Goal: Task Accomplishment & Management: Complete application form

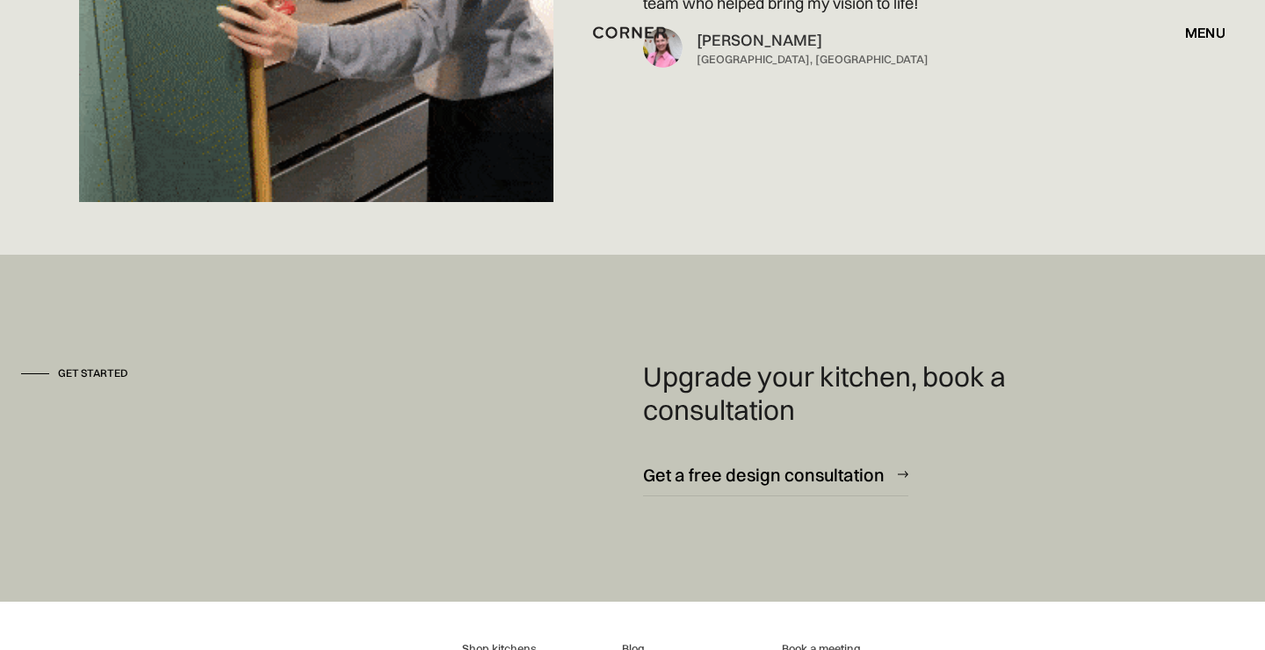
scroll to position [11178, 0]
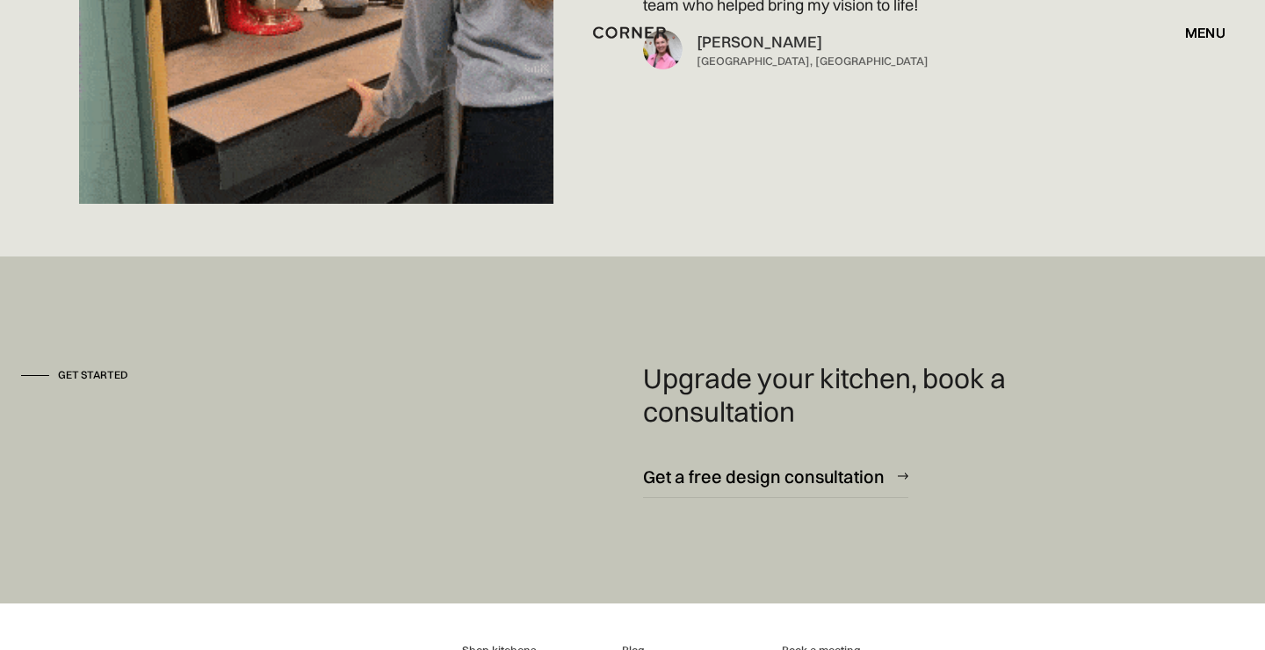
click at [1196, 33] on div "menu" at bounding box center [1205, 32] width 40 height 14
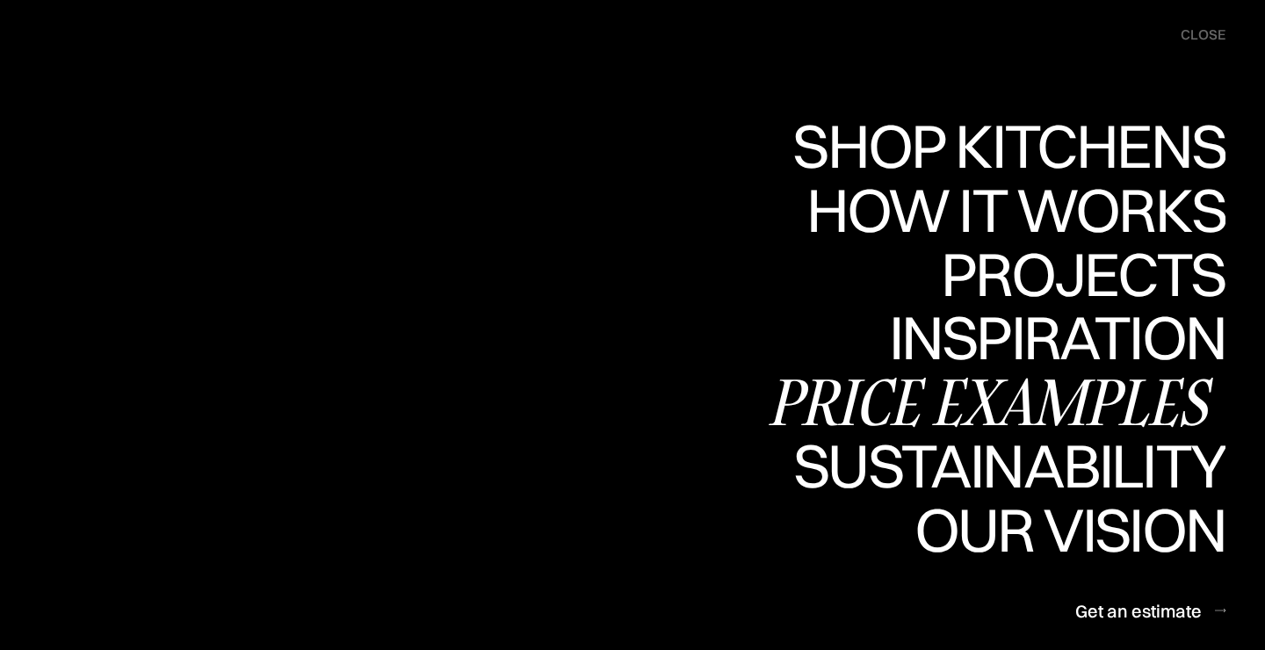
scroll to position [11414, 0]
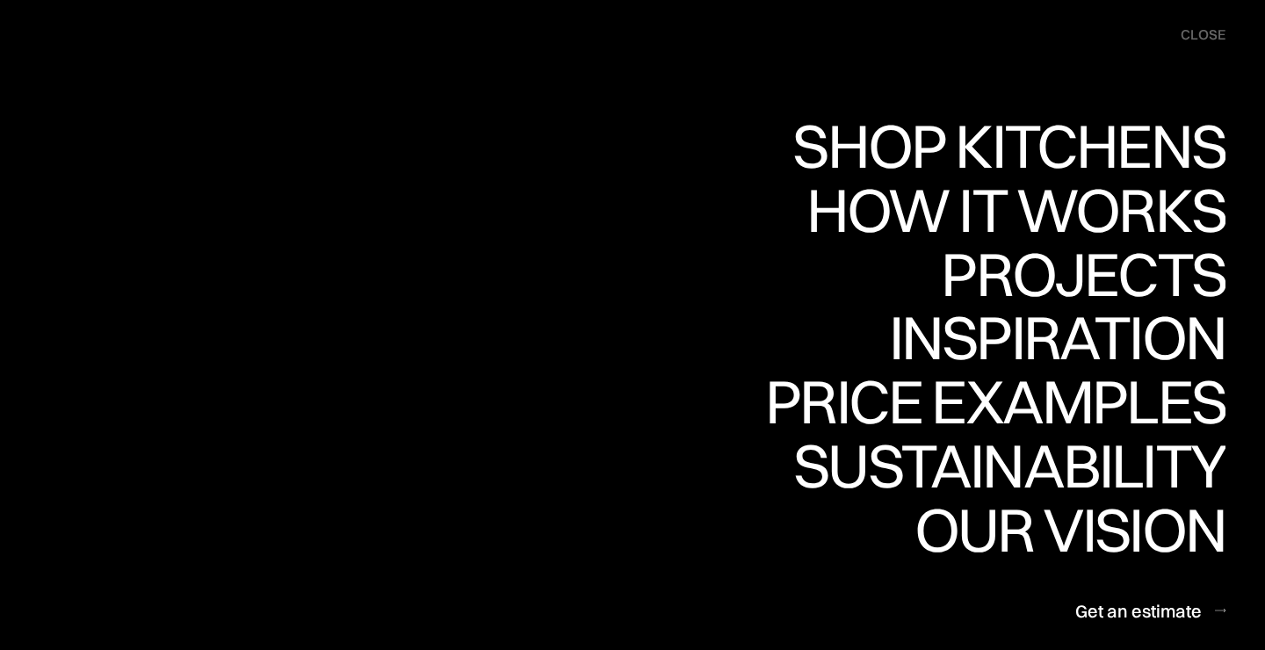
click at [1193, 33] on div "close" at bounding box center [1203, 34] width 45 height 19
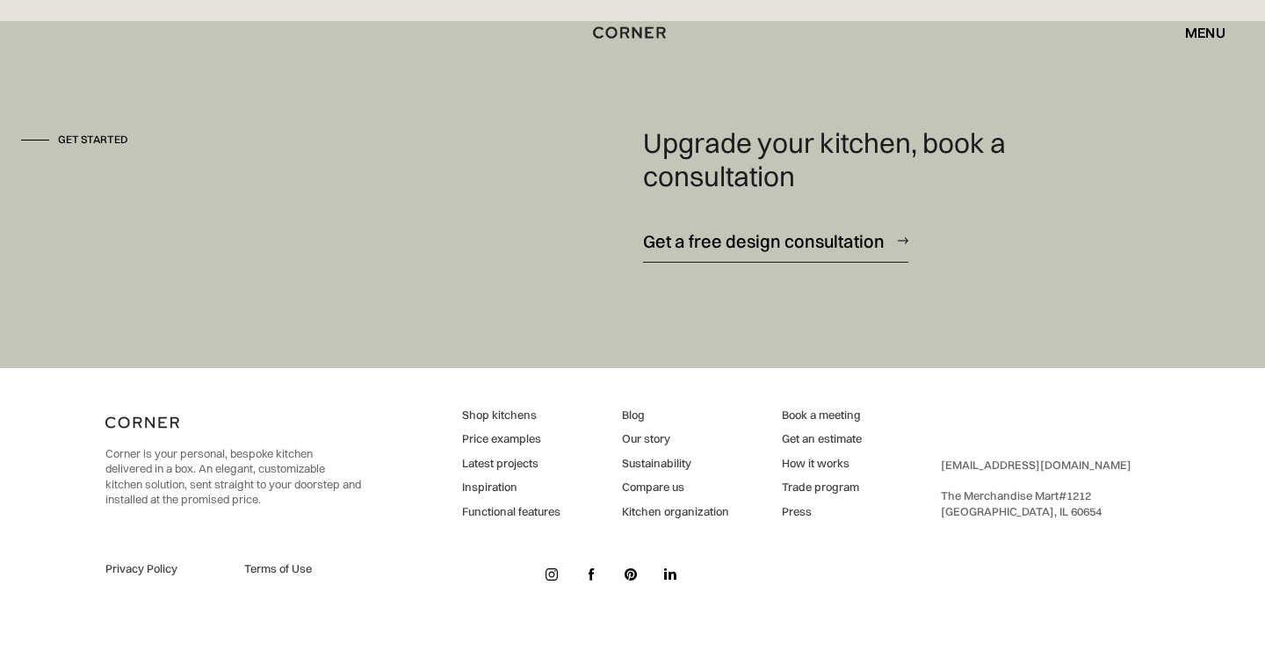
click at [902, 237] on img at bounding box center [903, 240] width 11 height 7
click at [1193, 34] on div "menu" at bounding box center [1205, 32] width 40 height 14
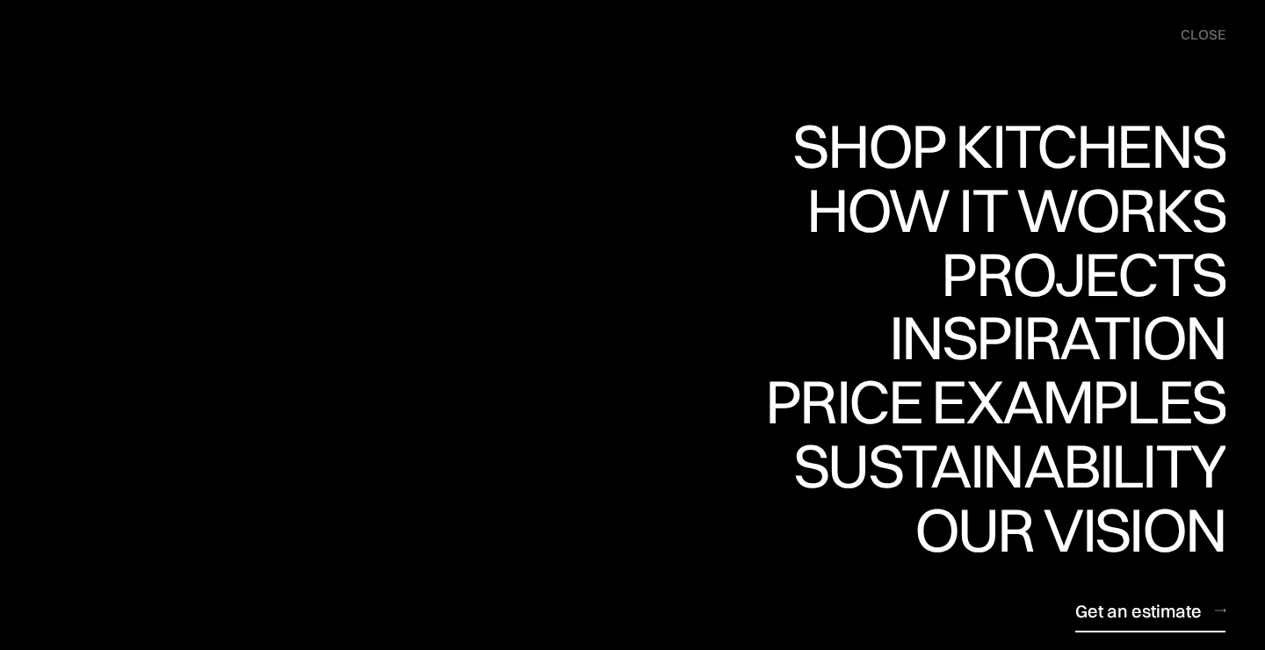
click at [0, 0] on div "Get an estimate" at bounding box center [0, 0] width 0 height 0
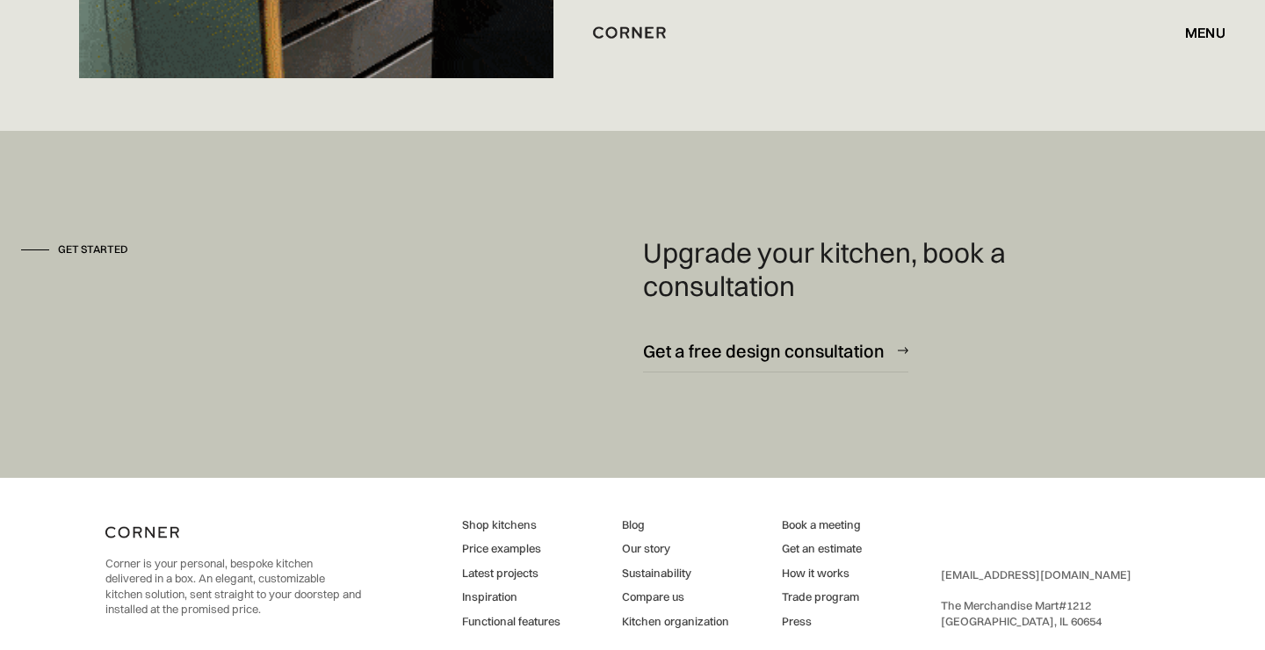
scroll to position [11414, 0]
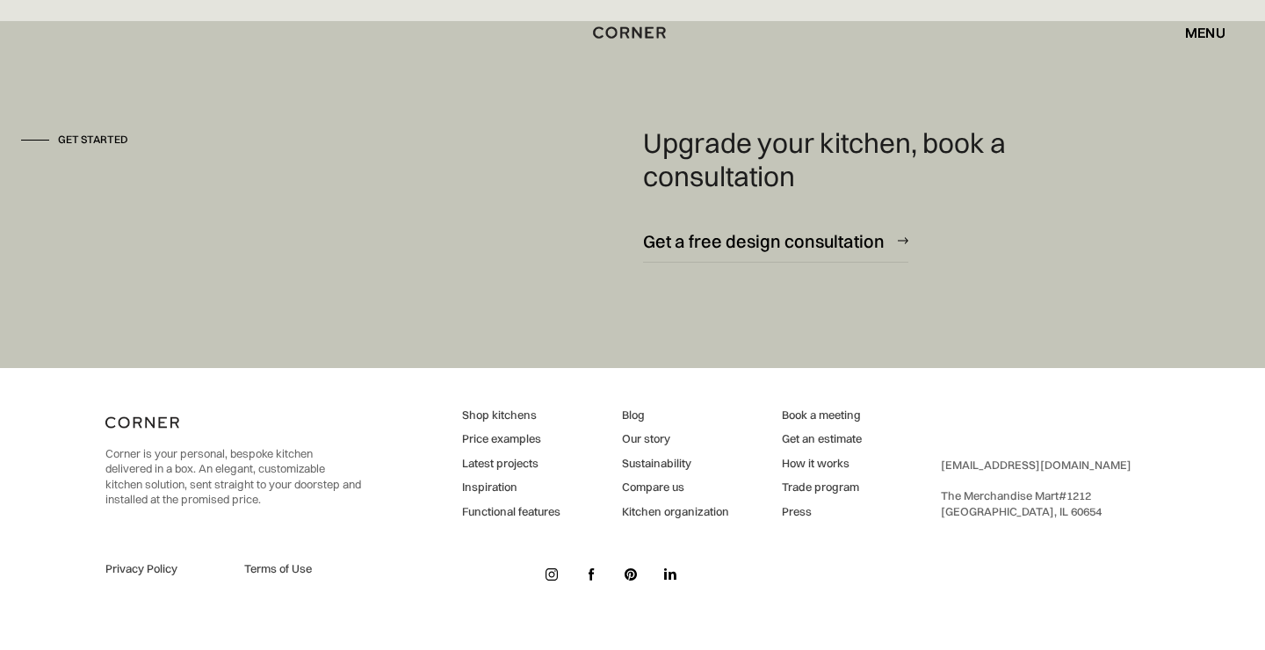
click at [590, 569] on img at bounding box center [592, 575] width 7 height 12
